Goal: Task Accomplishment & Management: Use online tool/utility

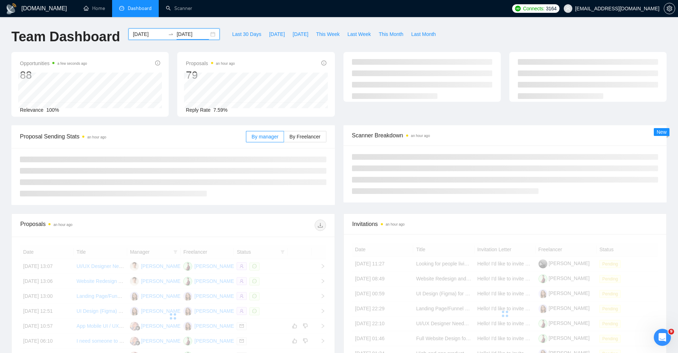
click at [191, 33] on input "[DATE]" at bounding box center [193, 34] width 32 height 8
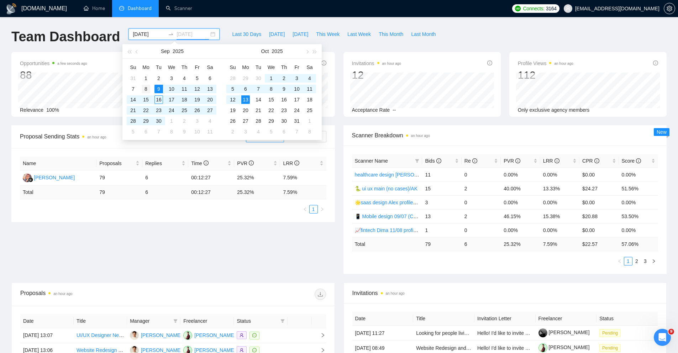
type input "2025-09-08"
click at [148, 89] on div "8" at bounding box center [146, 89] width 9 height 9
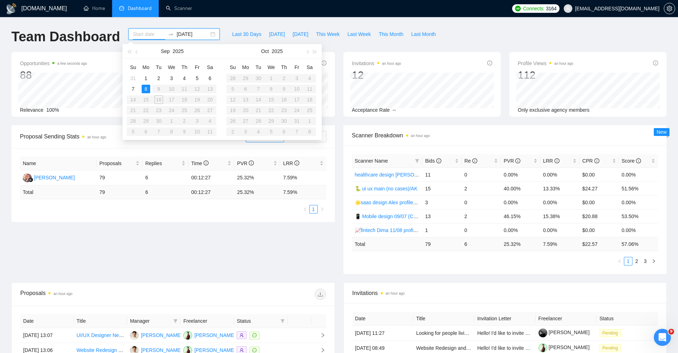
click at [158, 86] on table "Su Mo Tu We Th Fr Sa 31 1 2 3 4 5 6 7 8 9 10 11 12 13 14 15 16 17 18 19 20 21 2…" at bounding box center [172, 99] width 90 height 75
click at [158, 89] on table "Su Mo Tu We Th Fr Sa 31 1 2 3 4 5 6 7 8 9 10 11 12 13 14 15 16 17 18 19 20 21 2…" at bounding box center [172, 99] width 90 height 75
type input "2025-09-02"
type input "2025-09-03"
type input "2025-09-02"
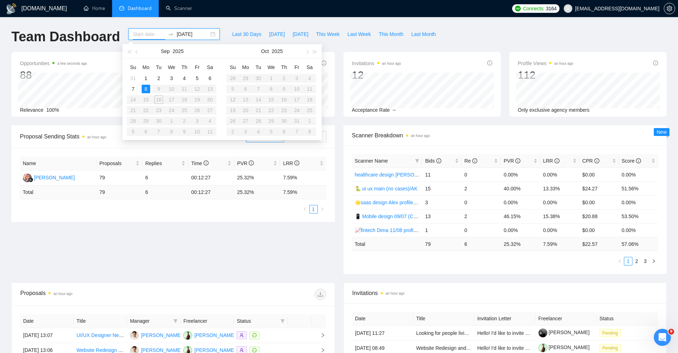
click at [158, 88] on table "Su Mo Tu We Th Fr Sa 31 1 2 3 4 5 6 7 8 9 10 11 12 13 14 15 16 17 18 19 20 21 2…" at bounding box center [172, 99] width 90 height 75
type input "2025-09-05"
click at [167, 94] on table "Su Mo Tu We Th Fr Sa 31 1 2 3 4 5 6 7 8 9 10 11 12 13 14 15 16 17 18 19 20 21 2…" at bounding box center [172, 99] width 90 height 75
type input "2025-09-03"
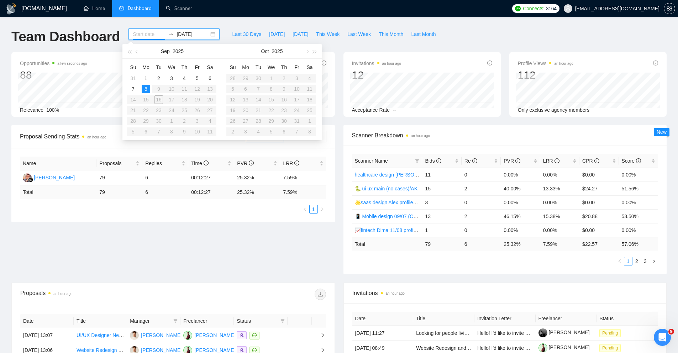
type input "[DATE]"
click at [226, 23] on div "GigRadar.io Home Dashboard Scanner Connects: 3164 akuzminets@gmail.com Team Das…" at bounding box center [339, 282] width 678 height 564
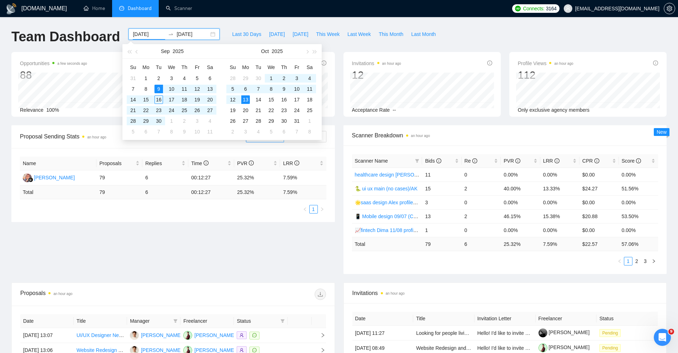
click at [147, 37] on input "[DATE]" at bounding box center [149, 34] width 32 height 8
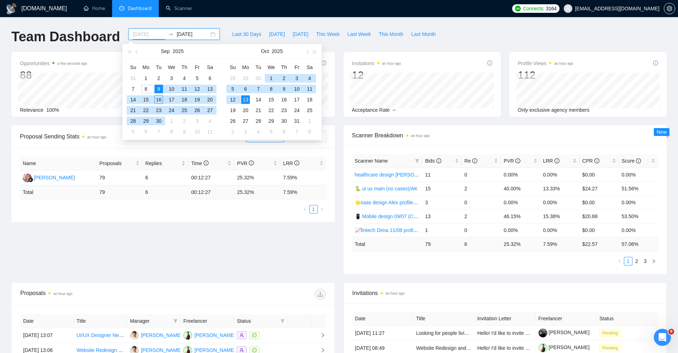
type input "[DATE]"
click at [159, 89] on div "9" at bounding box center [158, 89] width 9 height 9
type input "2025-09-16"
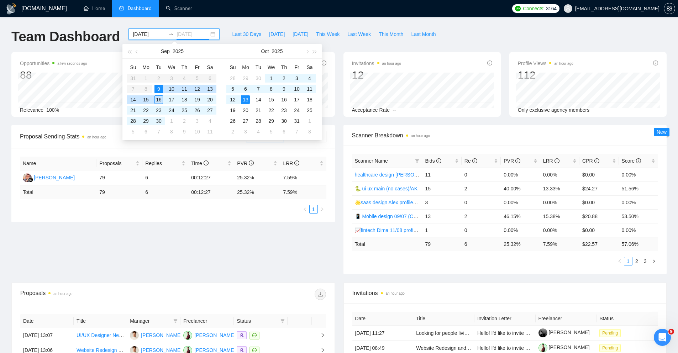
click at [161, 99] on div "16" at bounding box center [158, 99] width 9 height 9
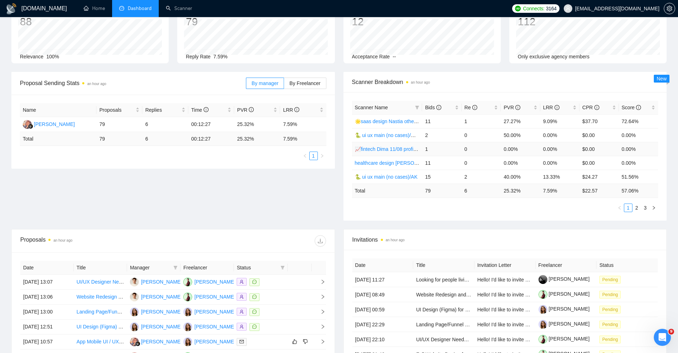
scroll to position [55, 0]
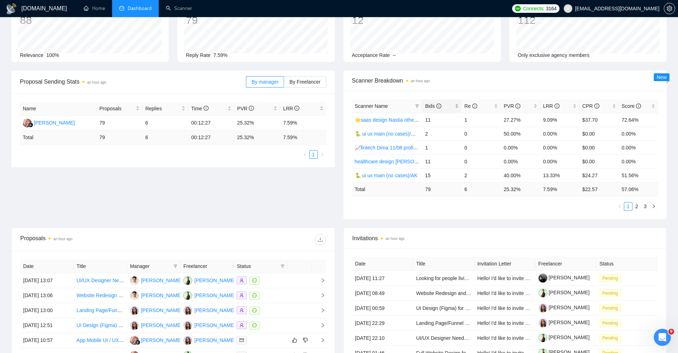
click at [458, 109] on div "Bids" at bounding box center [441, 106] width 33 height 8
click at [454, 104] on div "Bids" at bounding box center [441, 106] width 33 height 8
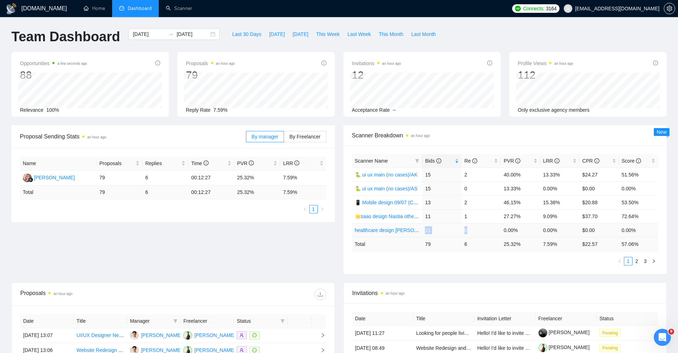
drag, startPoint x: 425, startPoint y: 230, endPoint x: 473, endPoint y: 231, distance: 47.7
click at [473, 231] on tr "healthcare design Alex 04/06 profile rate 11 0 0.00% 0.00% $0.00 0.00%" at bounding box center [505, 230] width 306 height 14
click at [473, 231] on td "0" at bounding box center [481, 230] width 39 height 14
drag, startPoint x: 426, startPoint y: 229, endPoint x: 471, endPoint y: 229, distance: 45.2
click at [471, 229] on tr "healthcare design Alex 04/06 profile rate 11 0 0.00% 0.00% $0.00 0.00%" at bounding box center [505, 230] width 306 height 14
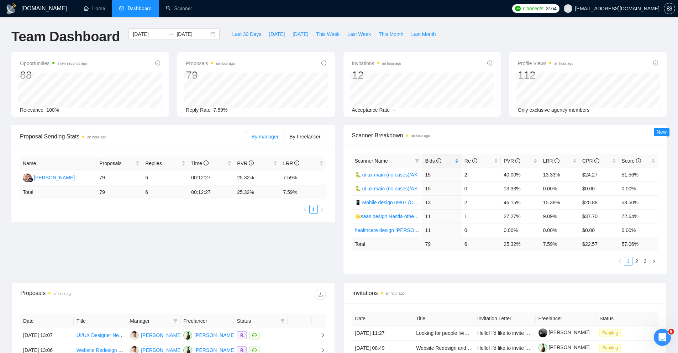
click at [457, 163] on div "Bids" at bounding box center [441, 161] width 33 height 8
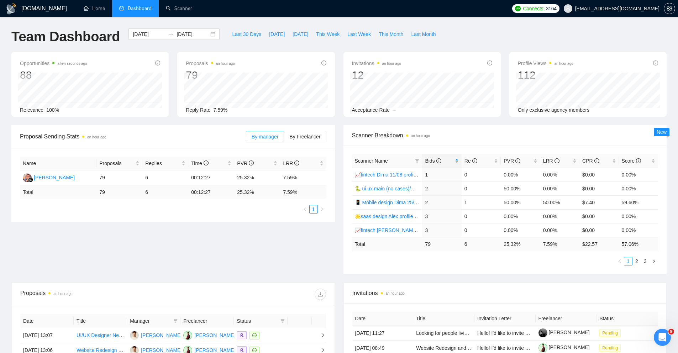
click at [457, 163] on div "Bids" at bounding box center [441, 161] width 33 height 8
drag, startPoint x: 504, startPoint y: 174, endPoint x: 525, endPoint y: 175, distance: 21.4
click at [525, 175] on td "40.00%" at bounding box center [520, 175] width 39 height 14
click at [406, 175] on link "🐍 ui ux main (no cases)/AK" at bounding box center [386, 175] width 63 height 6
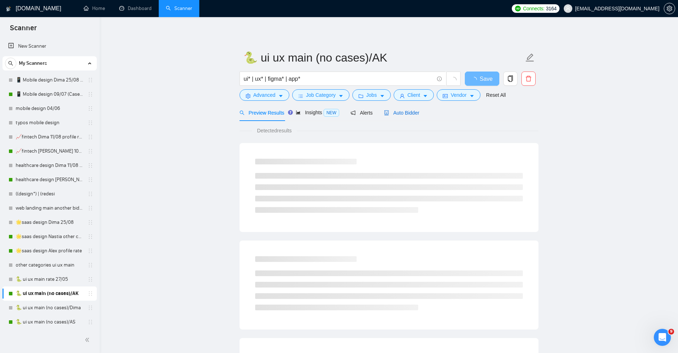
click at [406, 116] on div "Auto Bidder" at bounding box center [401, 113] width 35 height 8
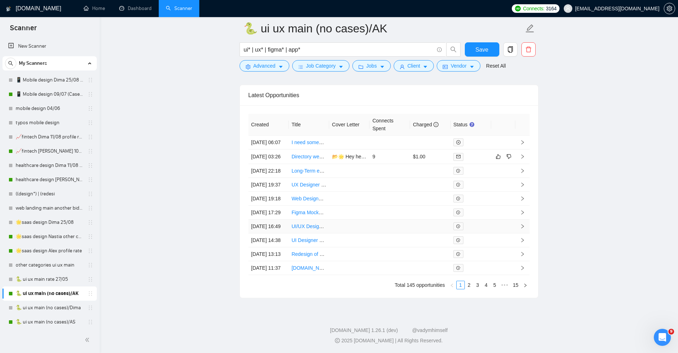
scroll to position [1944, 0]
click at [468, 289] on link "2" at bounding box center [469, 285] width 8 height 8
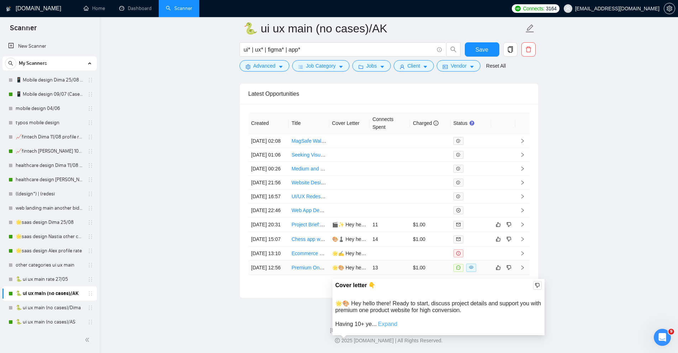
click at [388, 321] on link "Expand" at bounding box center [387, 324] width 19 height 6
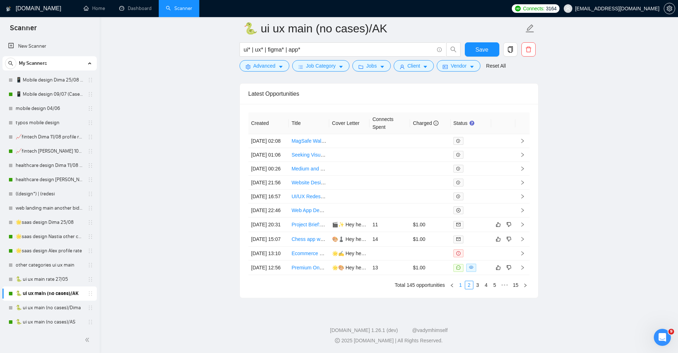
click at [462, 288] on link "1" at bounding box center [461, 285] width 8 height 8
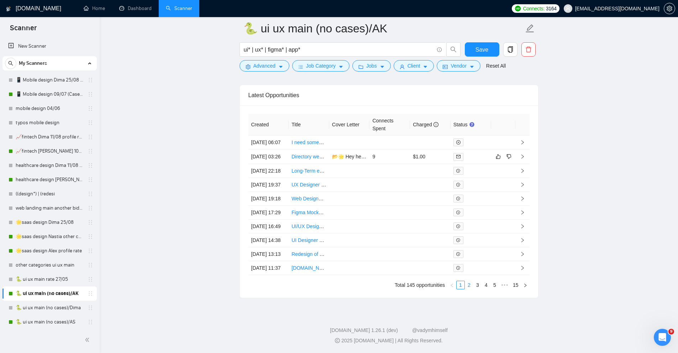
click at [468, 289] on link "2" at bounding box center [469, 285] width 8 height 8
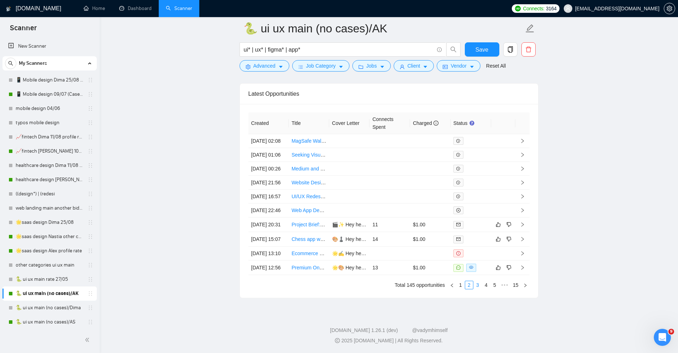
click at [476, 287] on link "3" at bounding box center [478, 285] width 8 height 8
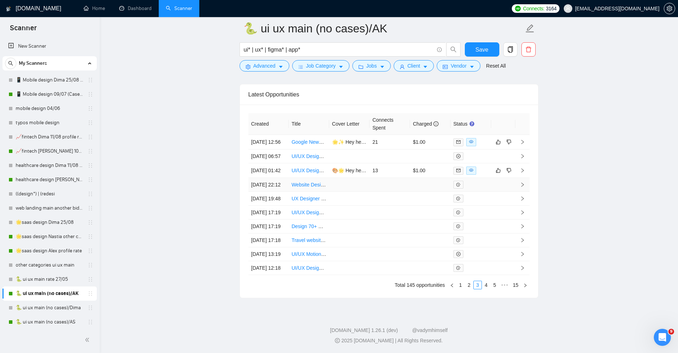
scroll to position [1905, 0]
click at [459, 168] on icon "mail" at bounding box center [458, 170] width 4 height 4
